Goal: Book appointment/travel/reservation

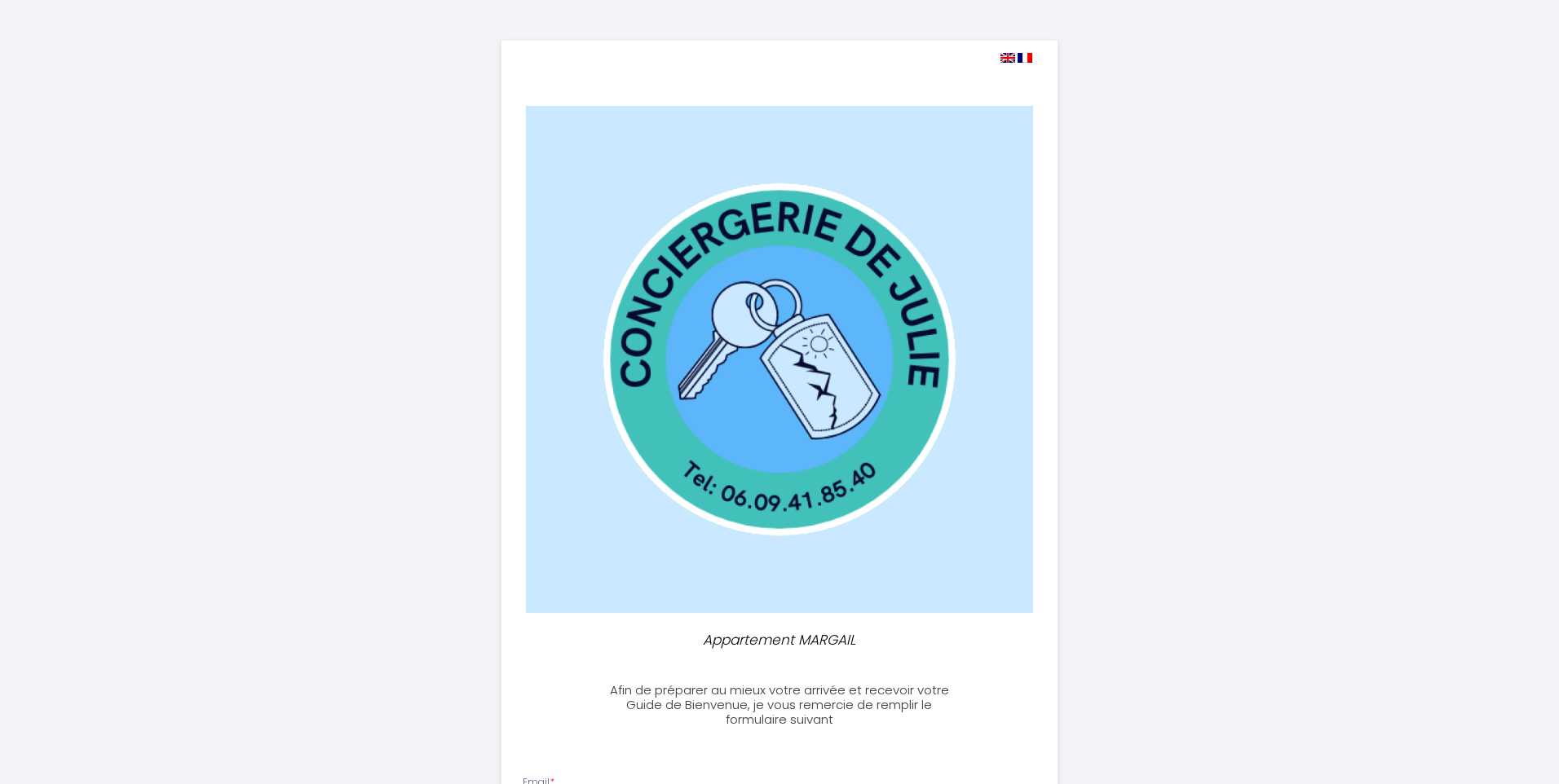
select select
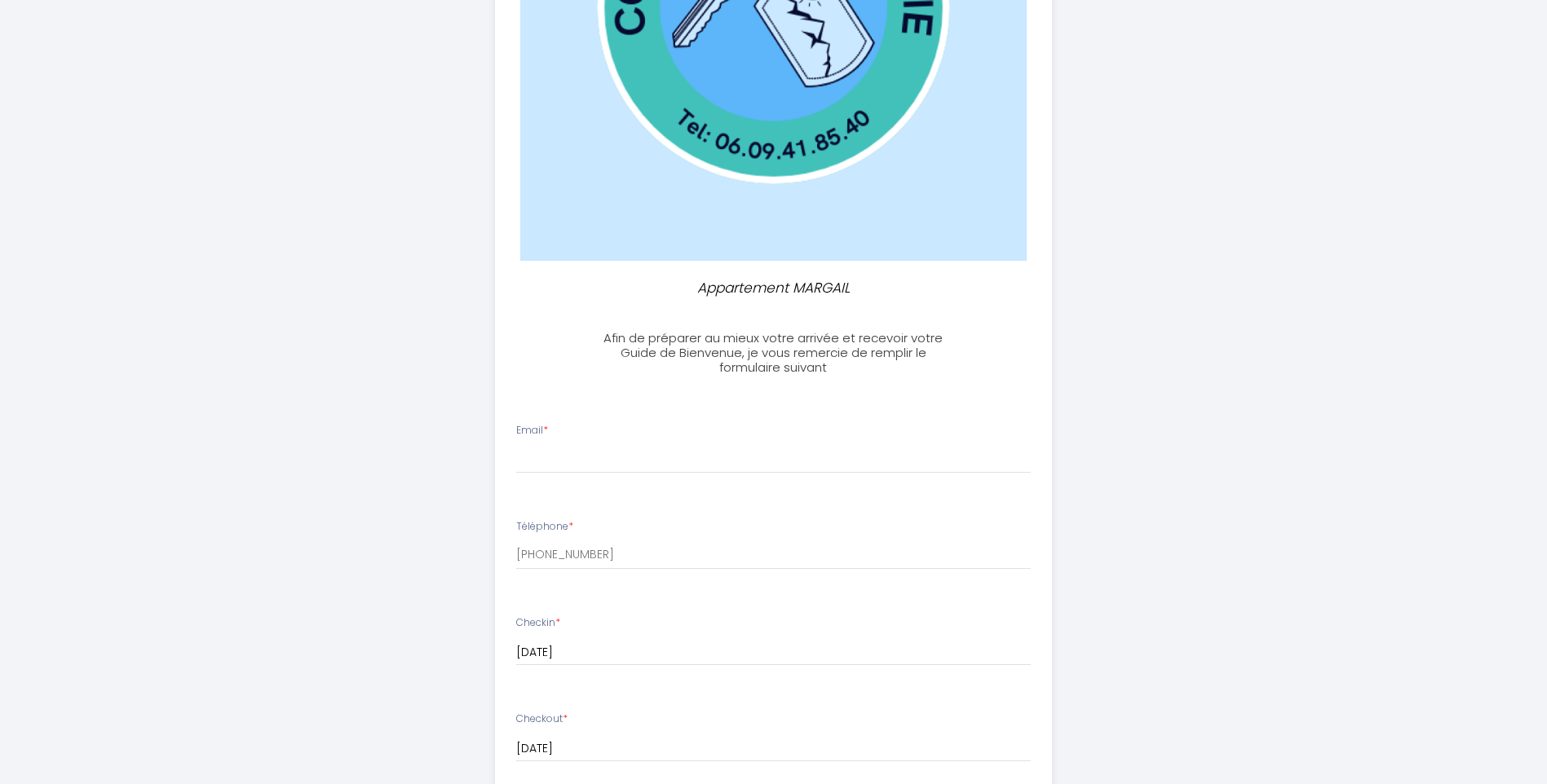
scroll to position [408, 0]
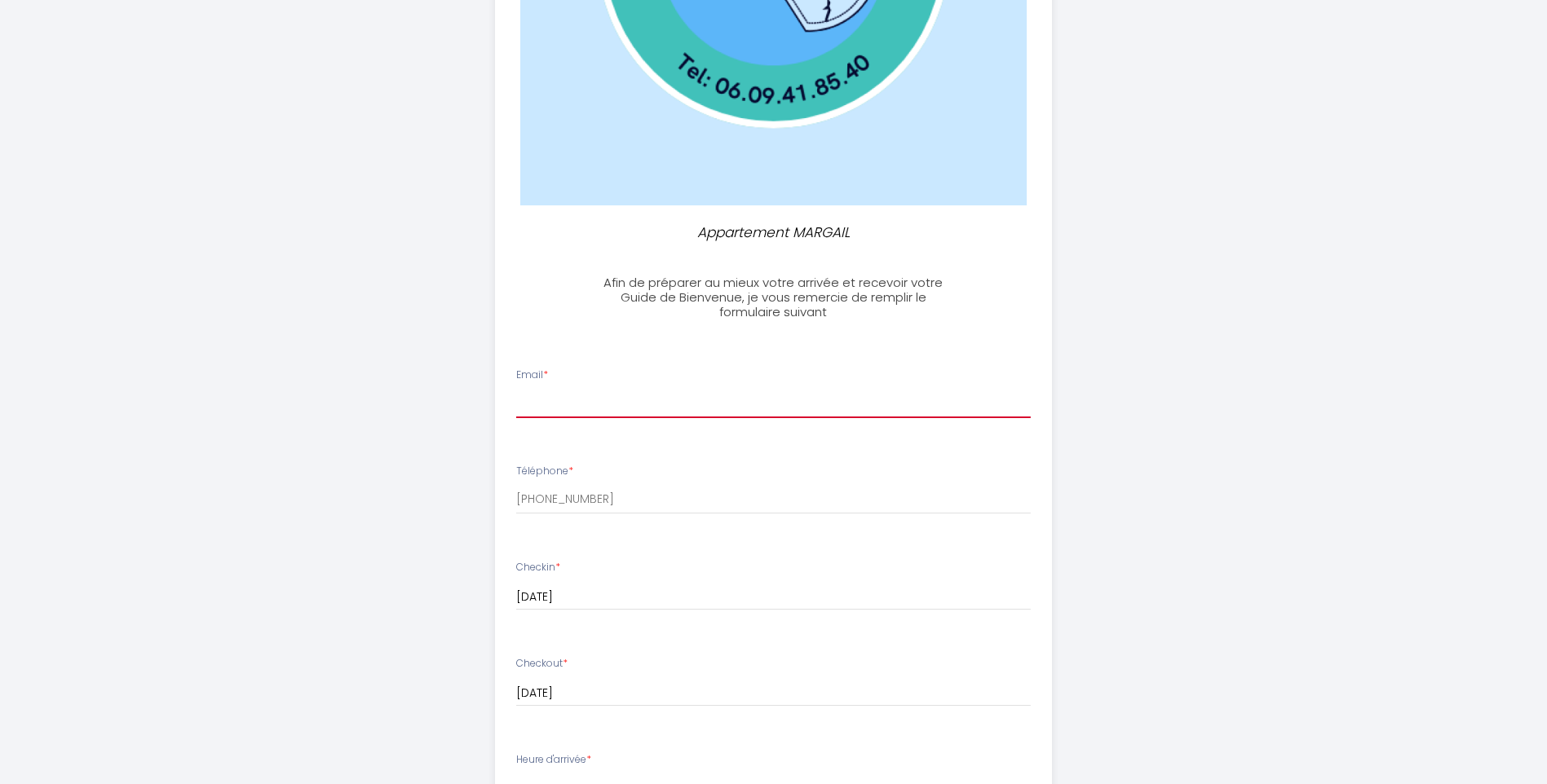
click at [562, 406] on input "Email *" at bounding box center [774, 403] width 515 height 29
type input "[EMAIL_ADDRESS][DOMAIN_NAME]"
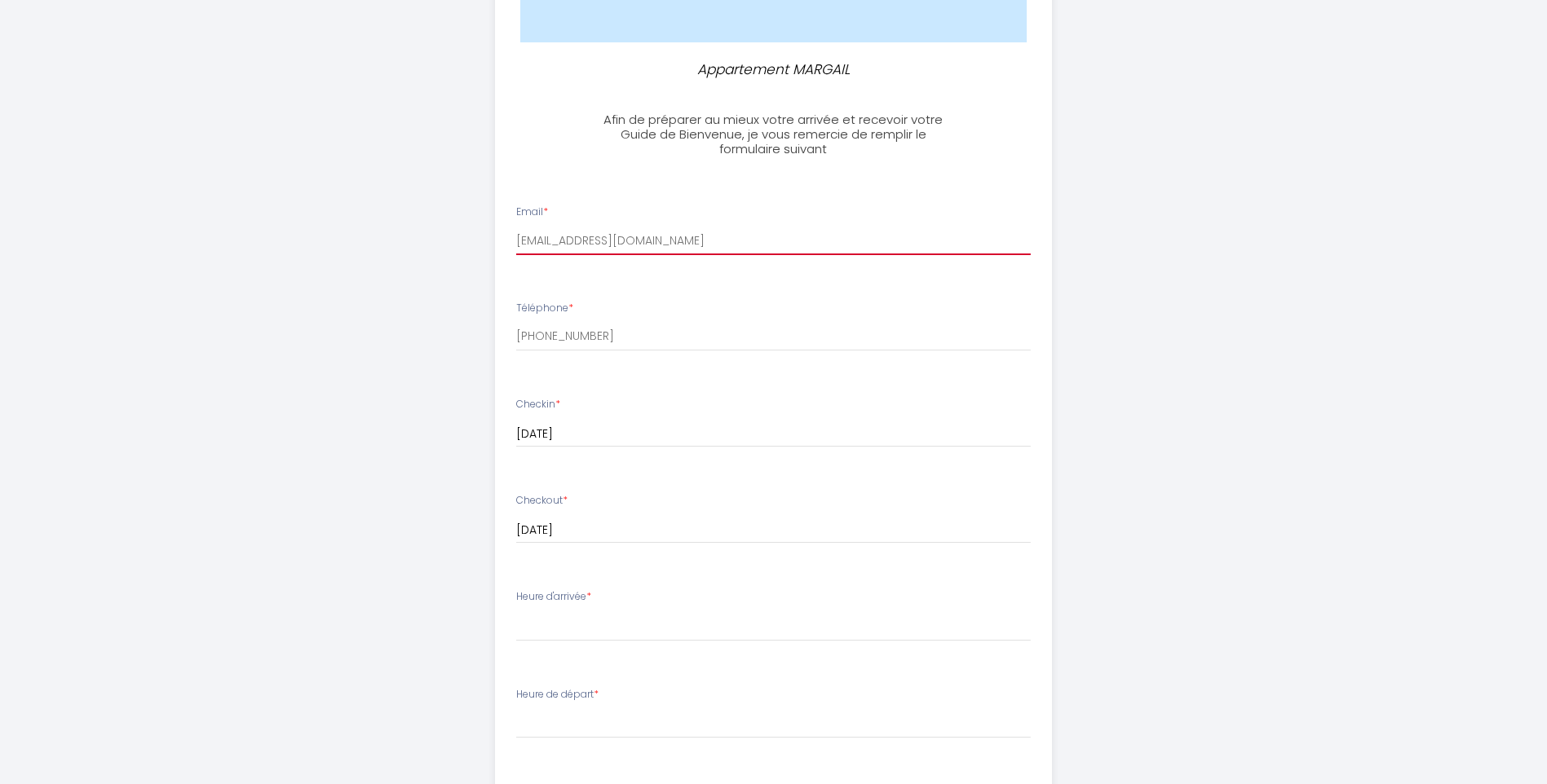
scroll to position [652, 0]
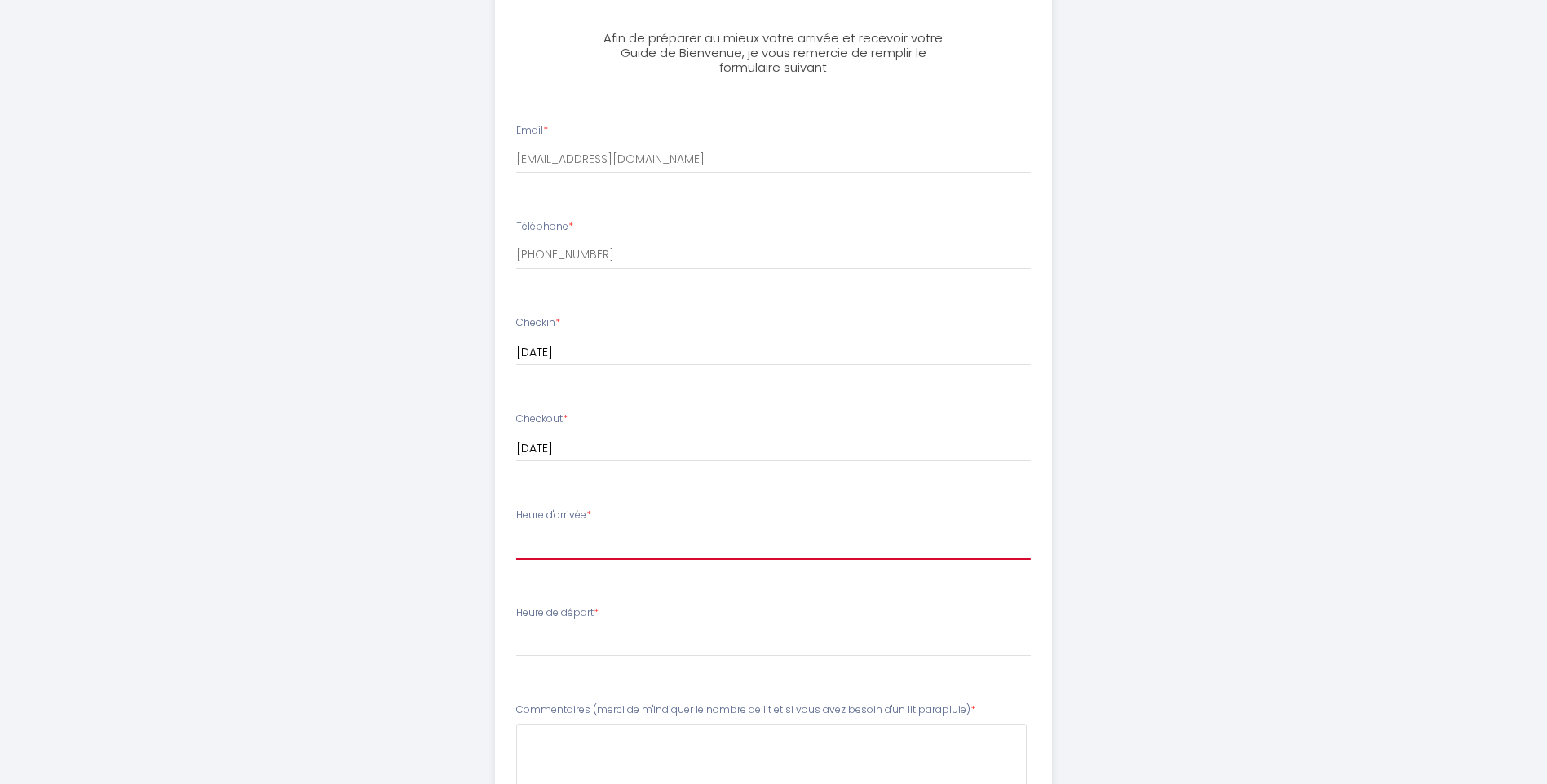
click at [707, 551] on select "15:00 15:30 16:00 16:30 17:00 17:30 18:00 18:30 19:00 19:30 20:00 20:30 21:00 2…" at bounding box center [774, 545] width 515 height 31
select select "15:00"
click at [516, 529] on select "15:00 15:30 16:00 16:30 17:00 17:30 18:00 18:30 19:00 19:30 20:00 20:30 21:00 2…" at bounding box center [774, 545] width 515 height 31
click at [773, 610] on div "Heure de départ * 00:00 00:30 01:00 01:30 02:00 02:30 03:00 03:30 04:00 04:30 0…" at bounding box center [774, 631] width 515 height 52
click at [771, 620] on div "Heure de départ * 00:00 00:30 01:00 01:30 02:00 02:30 03:00 03:30 04:00 04:30 0…" at bounding box center [774, 631] width 515 height 52
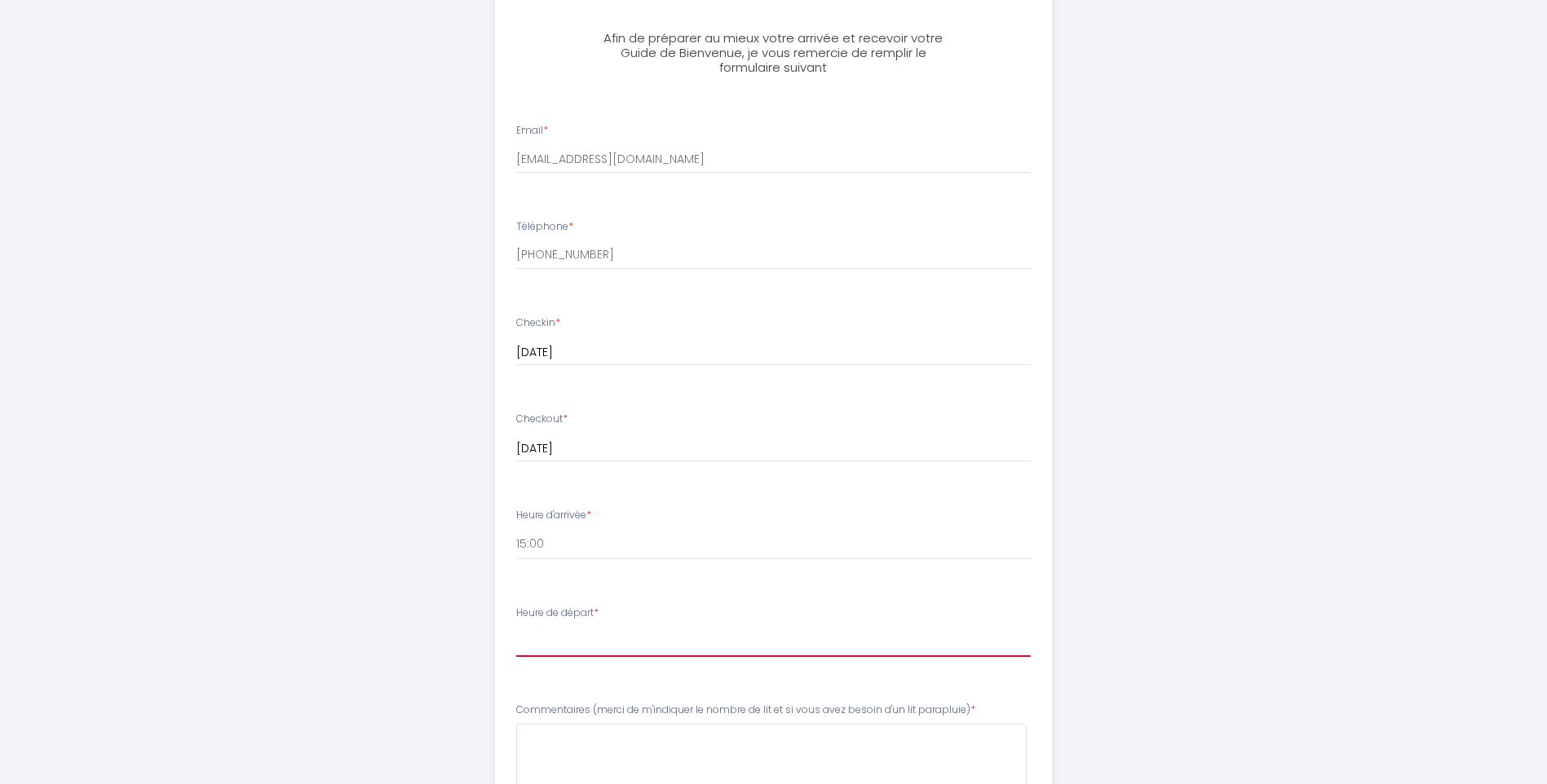
drag, startPoint x: 701, startPoint y: 633, endPoint x: 600, endPoint y: 635, distance: 101.0
click at [691, 635] on select "00:00 00:30 01:00 01:30 02:00 02:30 03:00 03:30 04:00 04:30 05:00 05:30 06:00 0…" at bounding box center [774, 641] width 515 height 31
select select "11:00"
click at [516, 626] on select "00:00 00:30 01:00 01:30 02:00 02:30 03:00 03:30 04:00 04:30 05:00 05:30 06:00 0…" at bounding box center [774, 641] width 515 height 31
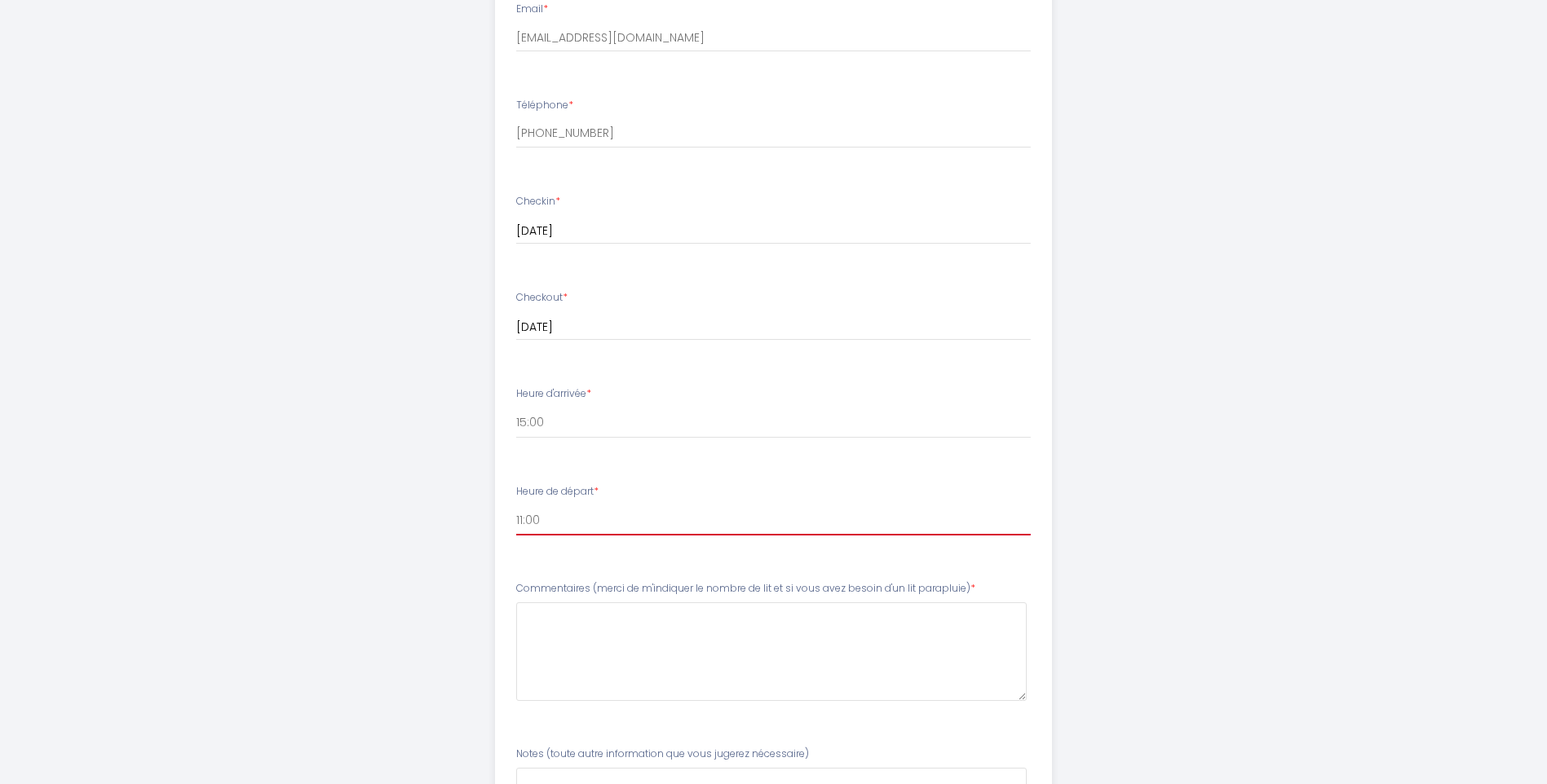
scroll to position [897, 0]
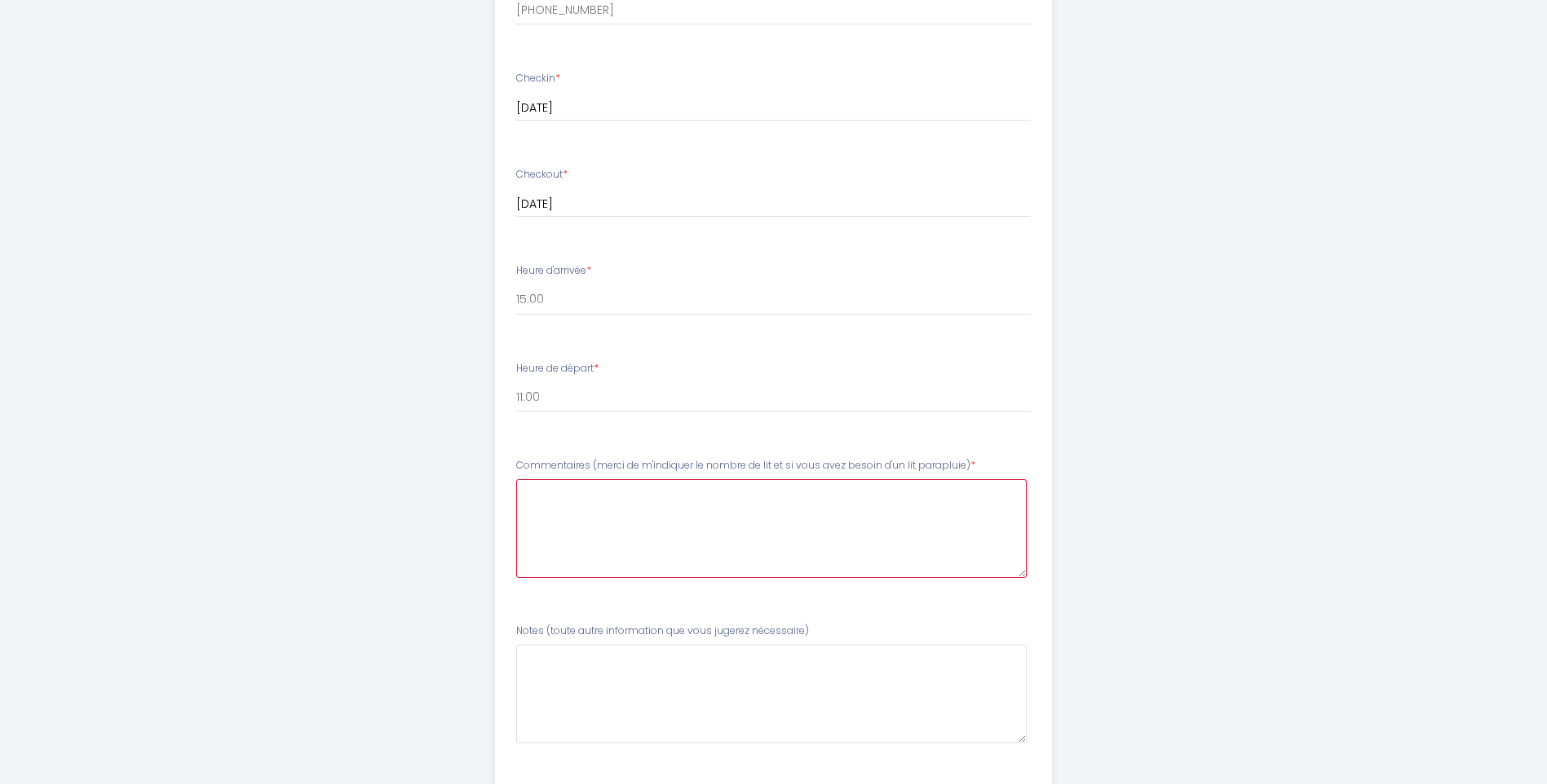
click at [699, 538] on parapluie\)6 at bounding box center [771, 528] width 510 height 99
type parapluie\)6 "A"
drag, startPoint x: 536, startPoint y: 463, endPoint x: 1060, endPoint y: 462, distance: 524.0
click at [1060, 462] on ul "Email * [EMAIL_ADDRESS][DOMAIN_NAME] Téléphone * [PHONE_NUMBER] Checkin * [DATE…" at bounding box center [773, 319] width 576 height 920
copy label "mentaires (merci de m'indiquer le nombre de lit et si vous avez besoin d'un lit…"
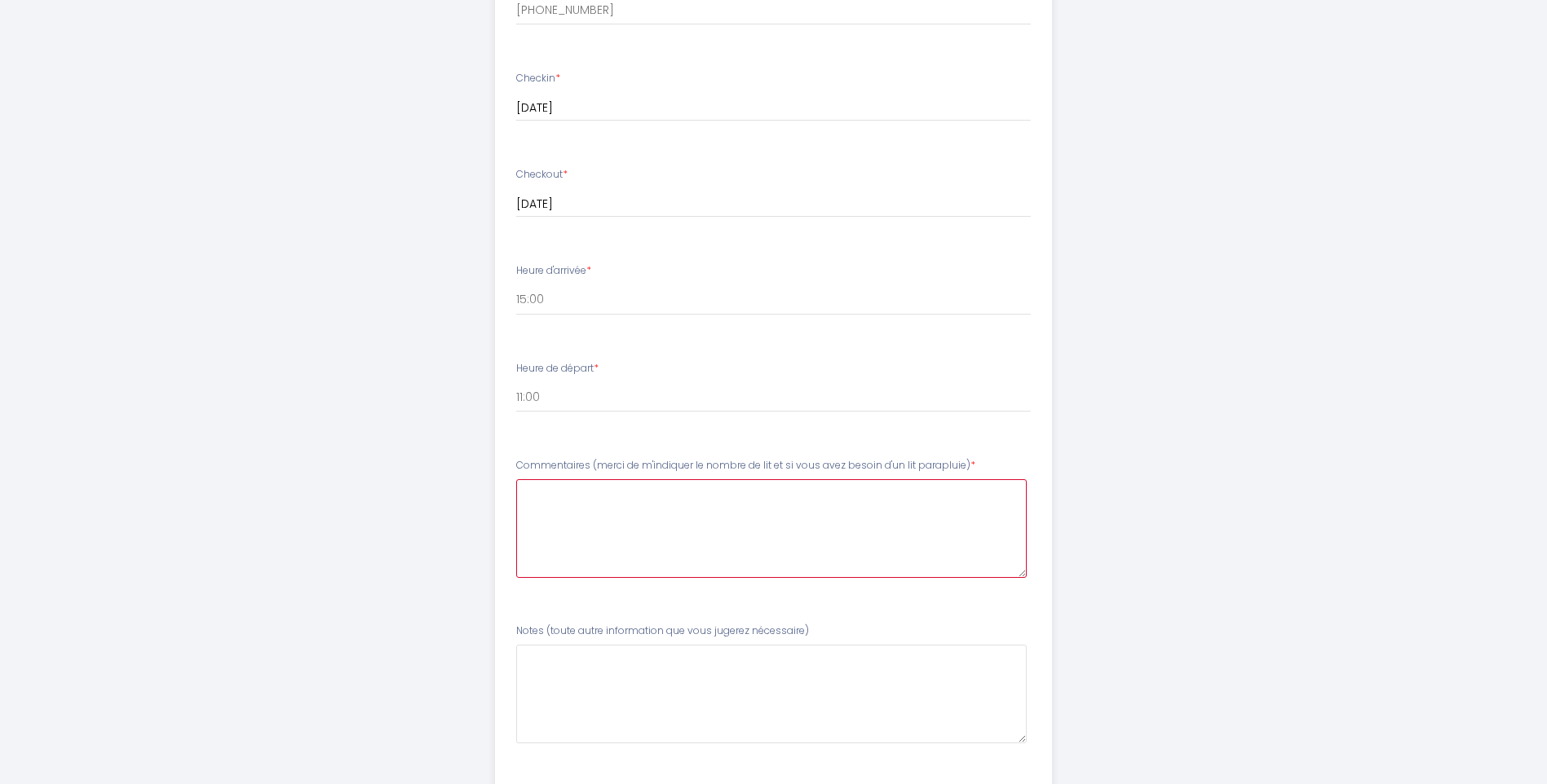
click at [750, 504] on parapluie\)6 at bounding box center [771, 528] width 510 height 99
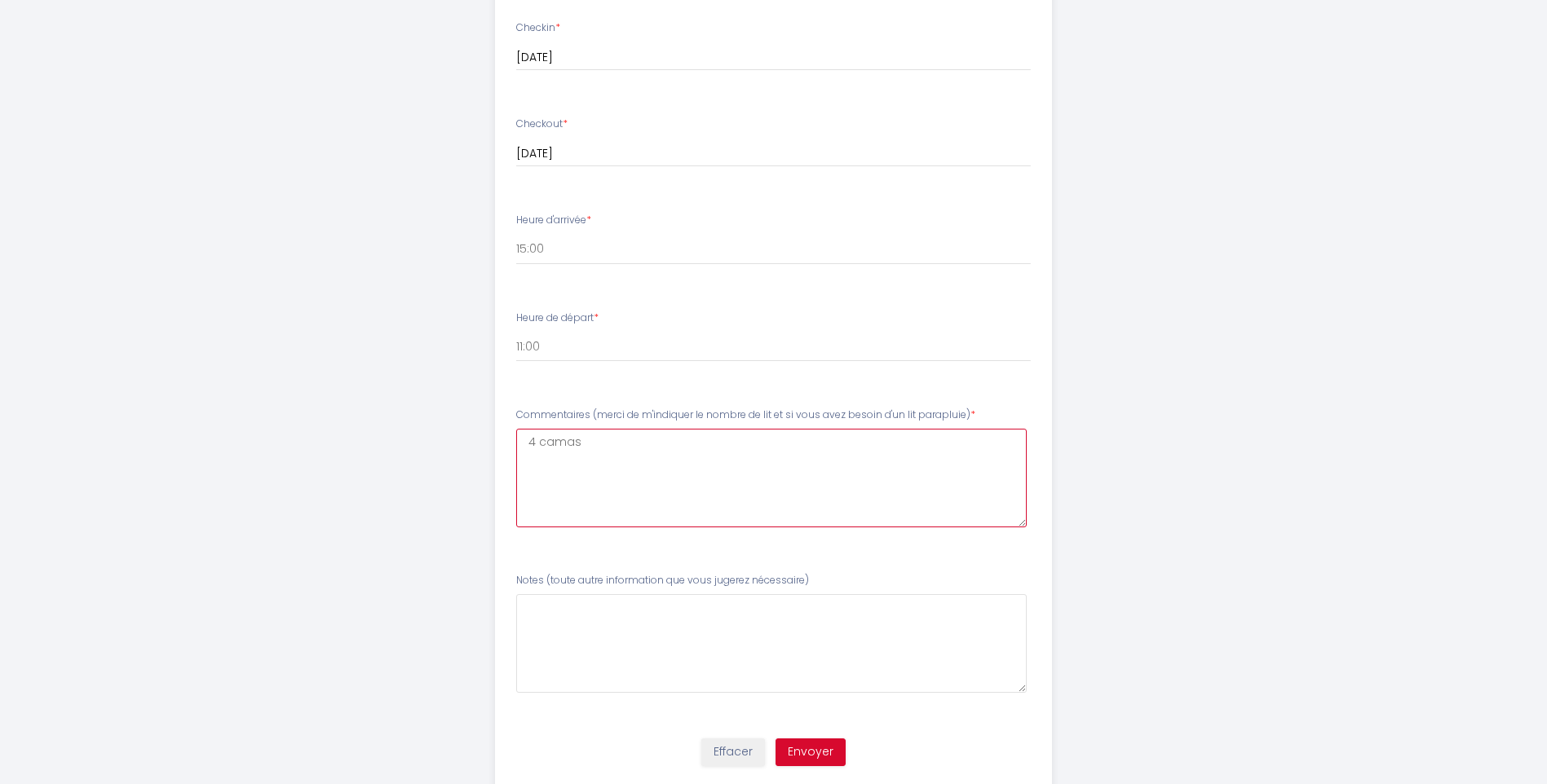
scroll to position [996, 0]
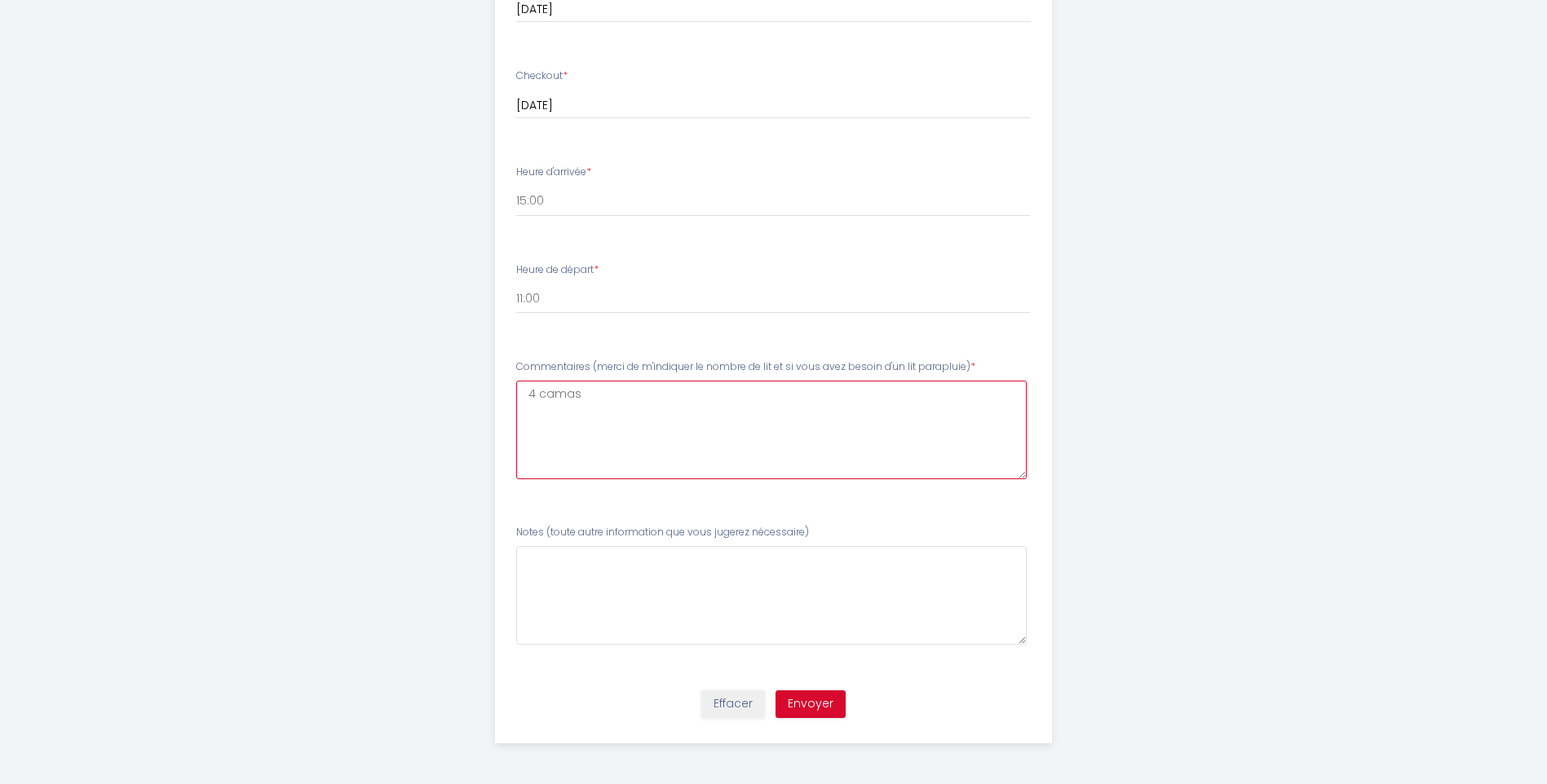
type parapluie\)6 "4 camas"
click at [817, 720] on div "Effacer Envoyer" at bounding box center [773, 712] width 576 height 62
click at [823, 706] on button "Envoyer" at bounding box center [810, 704] width 70 height 28
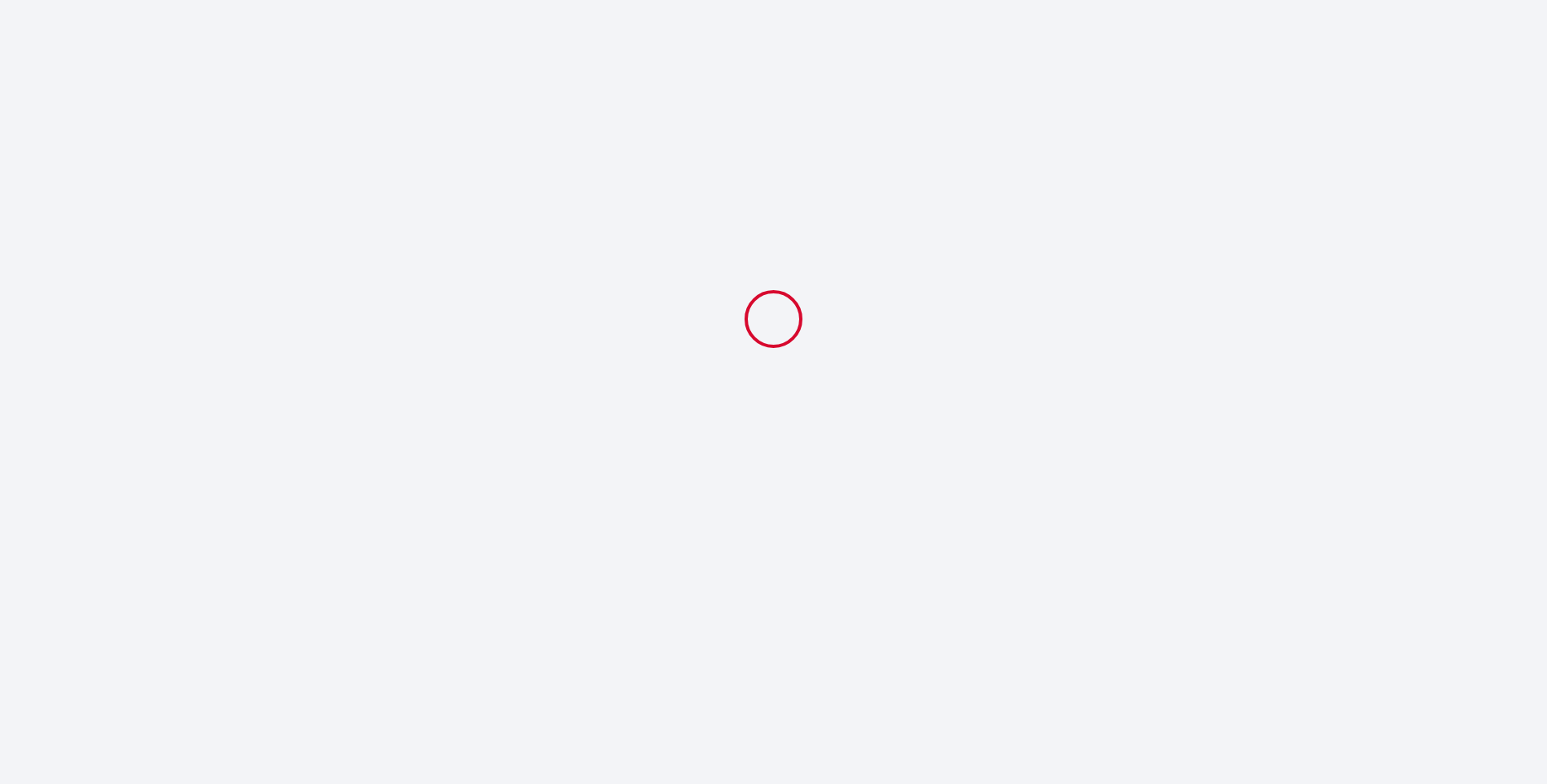
scroll to position [0, 0]
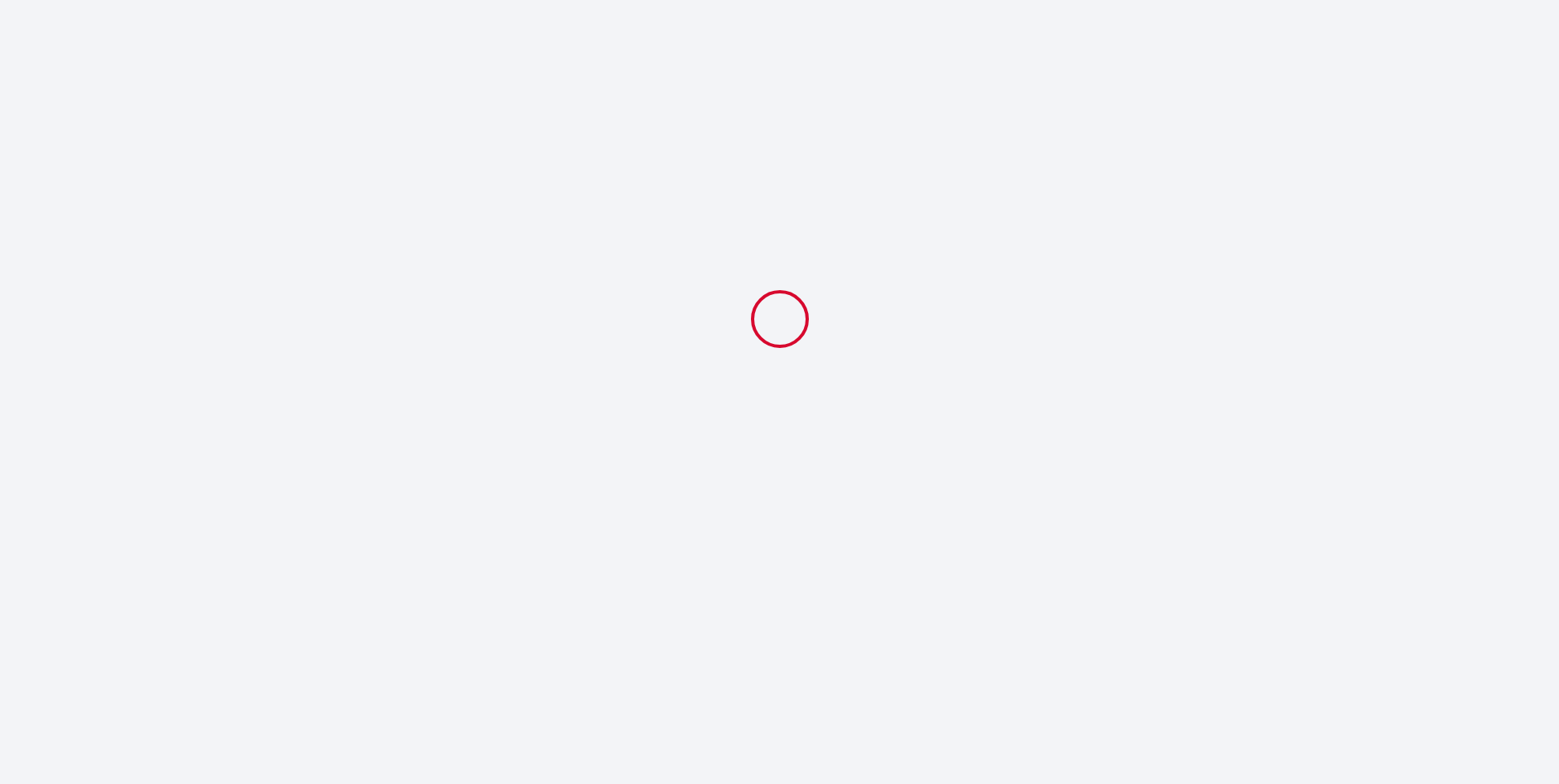
select select "11:00"
